Goal: Information Seeking & Learning: Learn about a topic

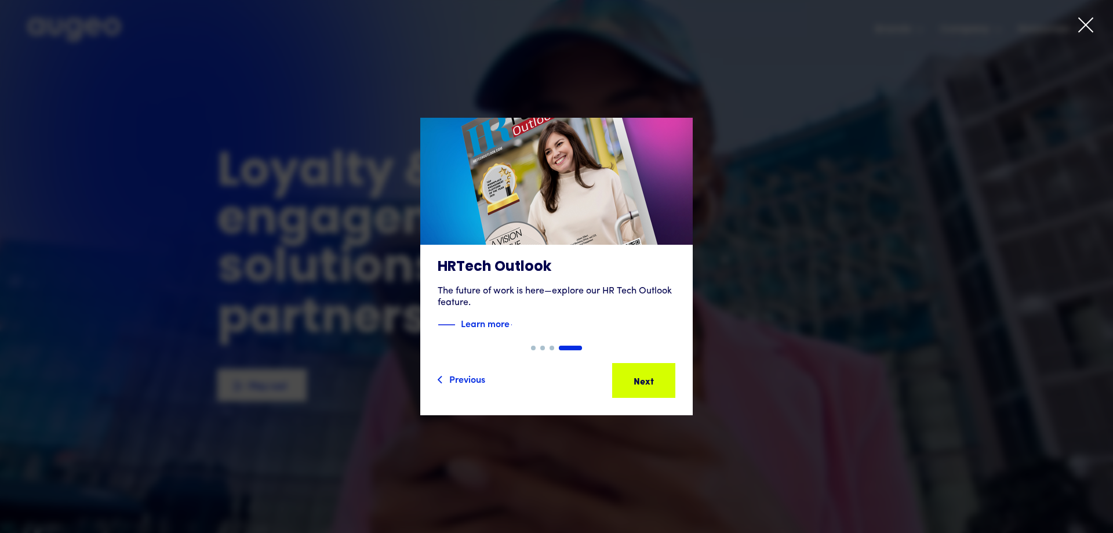
click at [784, 329] on div "4 of 4" at bounding box center [556, 266] width 1113 height 297
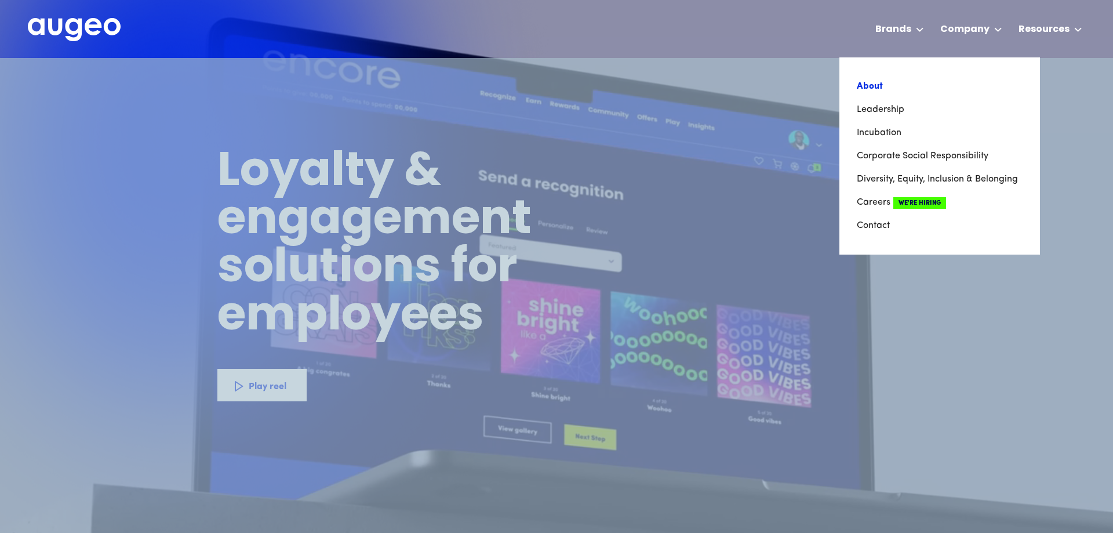
click at [916, 94] on link "About" at bounding box center [940, 86] width 166 height 23
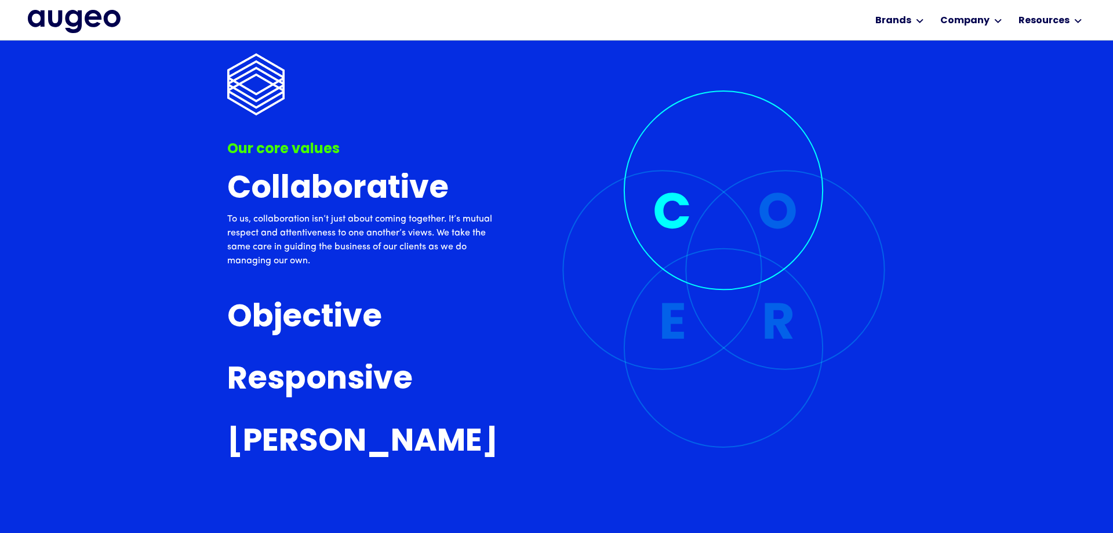
scroll to position [2805, 0]
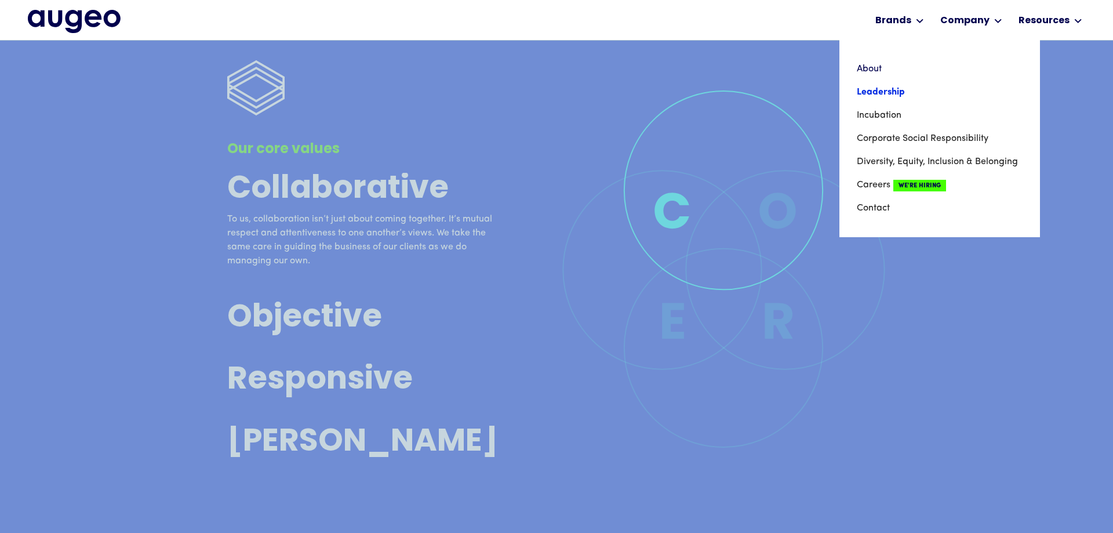
click at [891, 85] on link "Leadership" at bounding box center [940, 92] width 166 height 23
